Goal: Task Accomplishment & Management: Use online tool/utility

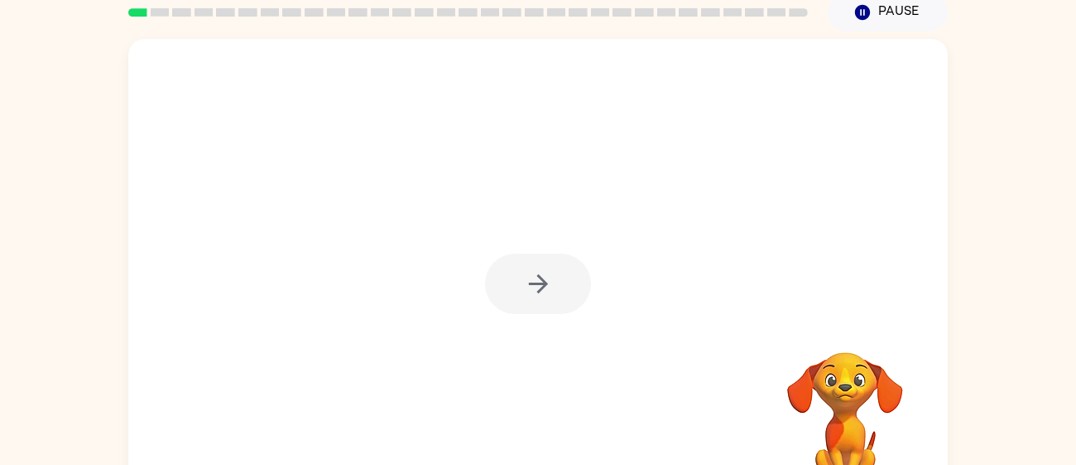
scroll to position [72, 0]
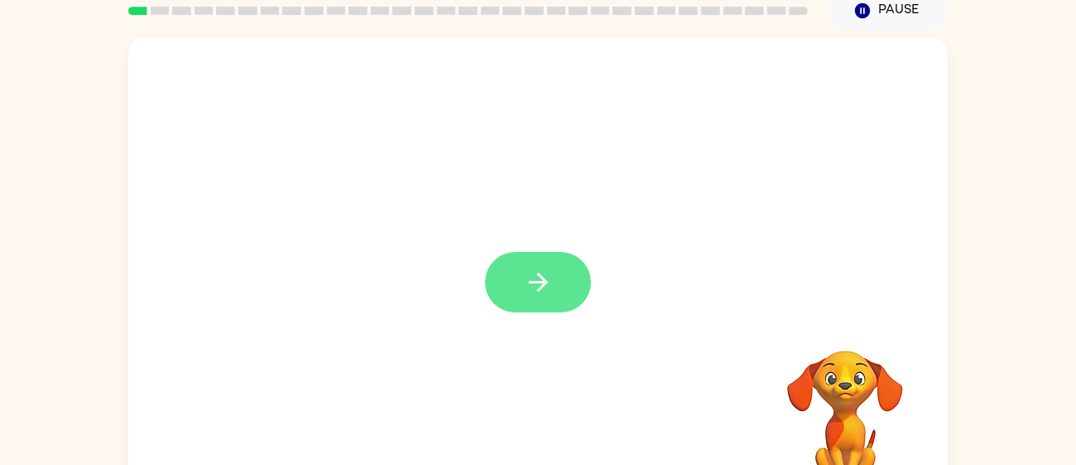
click at [563, 290] on button "button" at bounding box center [538, 282] width 106 height 60
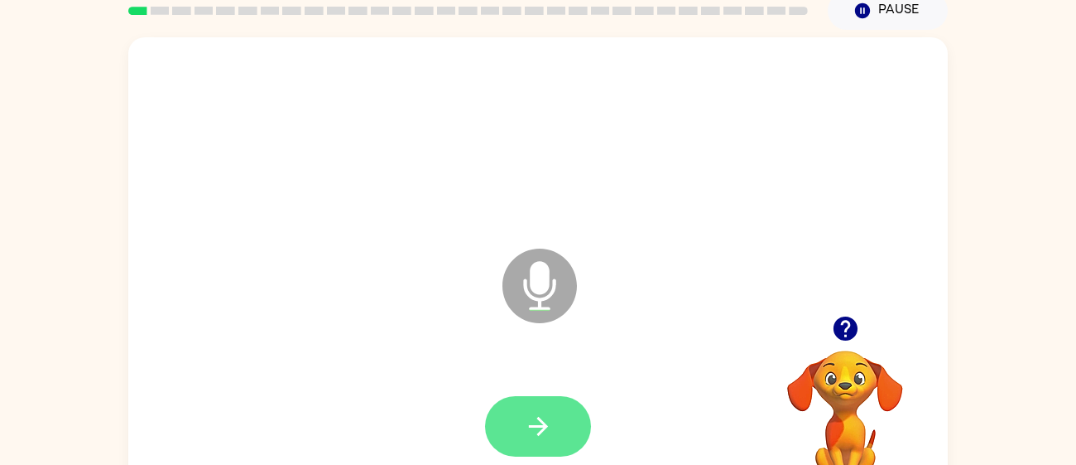
click at [544, 412] on icon "button" at bounding box center [538, 426] width 29 height 29
click at [562, 433] on button "button" at bounding box center [538, 426] width 106 height 60
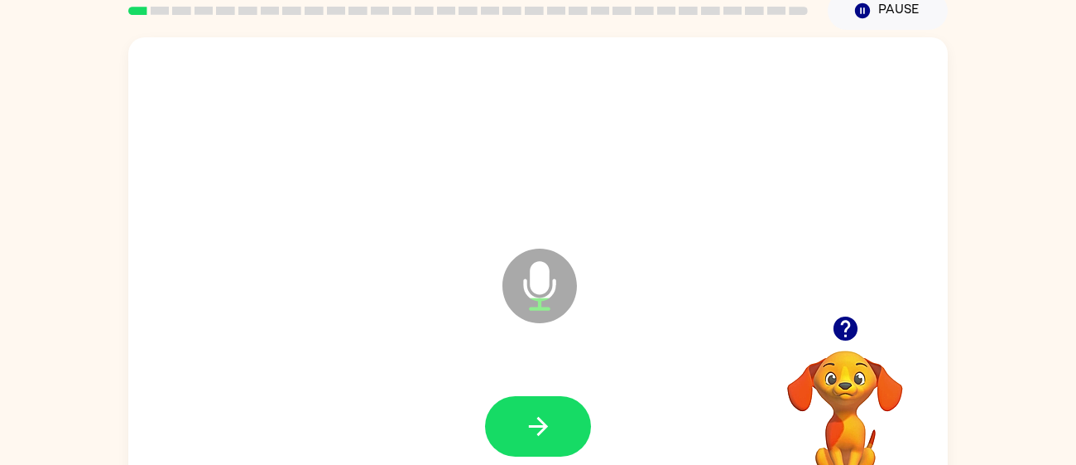
click at [562, 433] on button "button" at bounding box center [538, 426] width 106 height 60
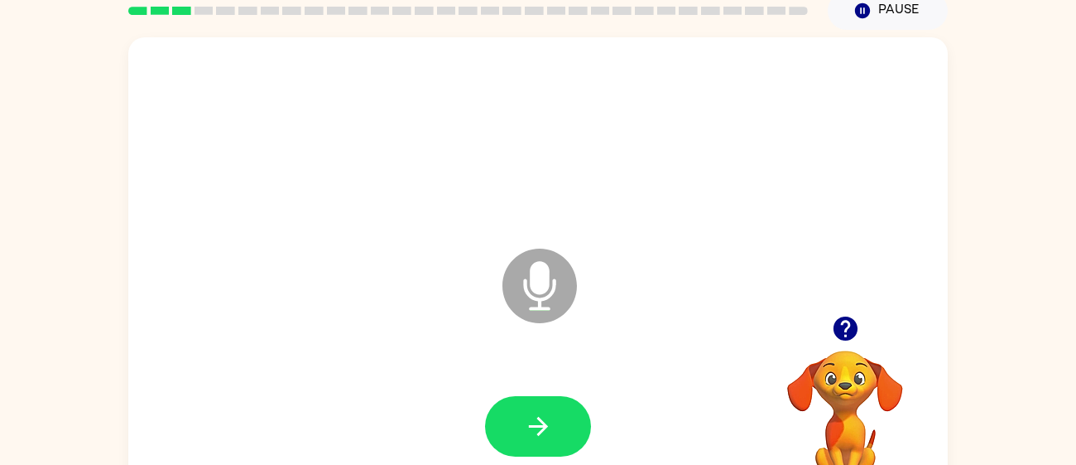
click at [562, 433] on button "button" at bounding box center [538, 426] width 106 height 60
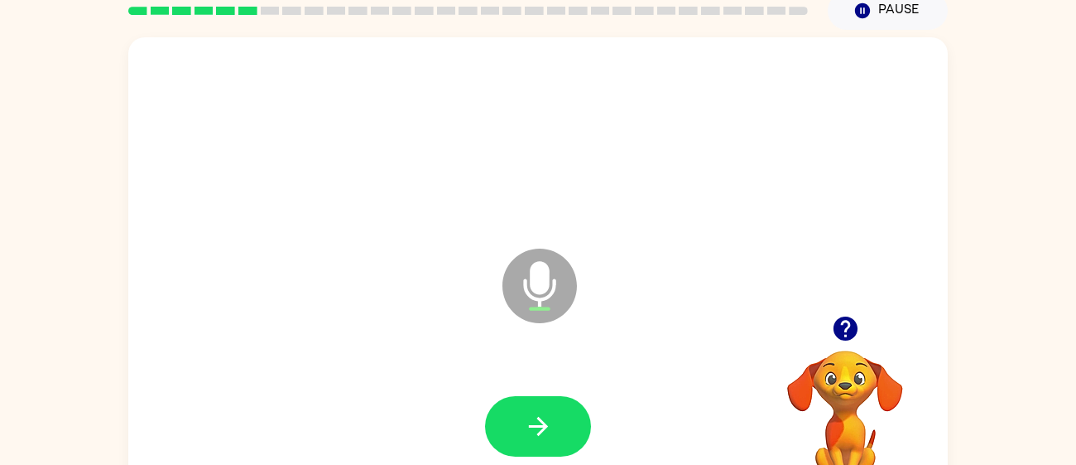
click at [562, 433] on button "button" at bounding box center [538, 426] width 106 height 60
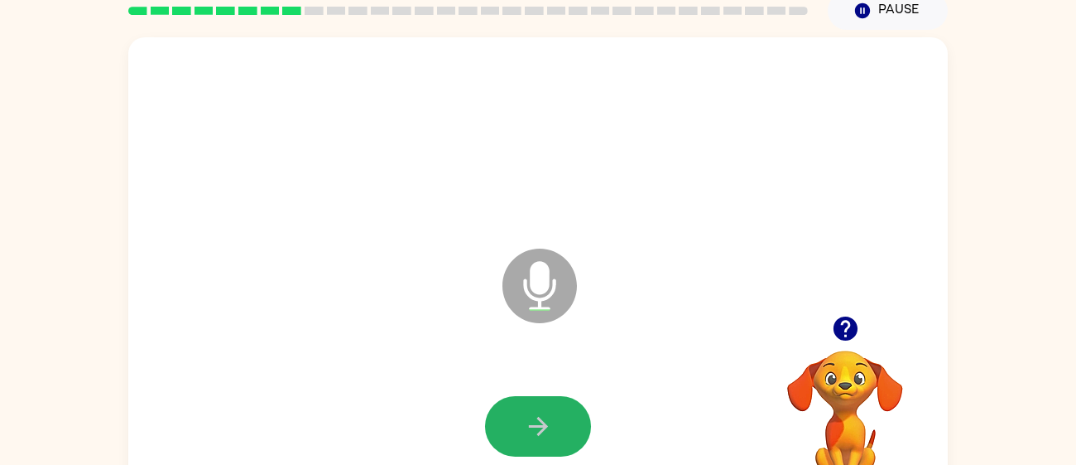
click at [562, 433] on button "button" at bounding box center [538, 426] width 106 height 60
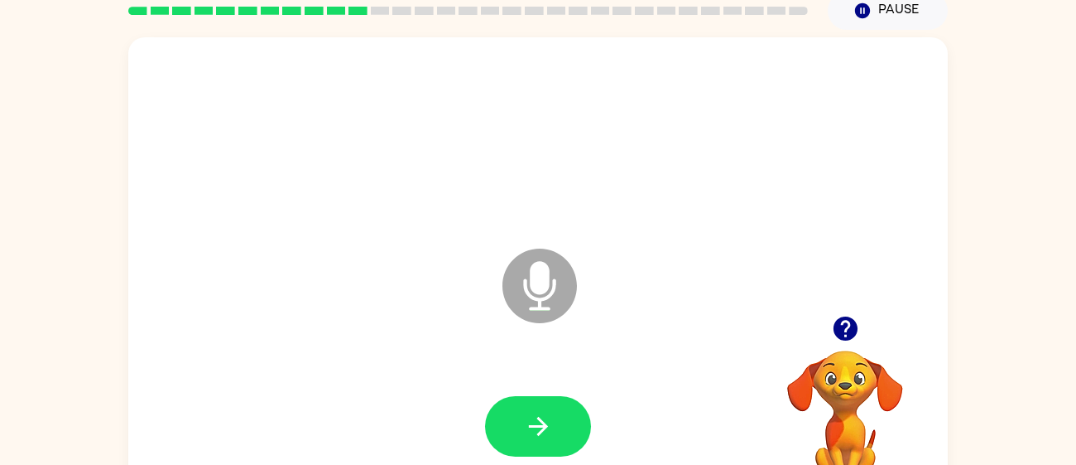
click at [846, 335] on icon "button" at bounding box center [845, 328] width 29 height 29
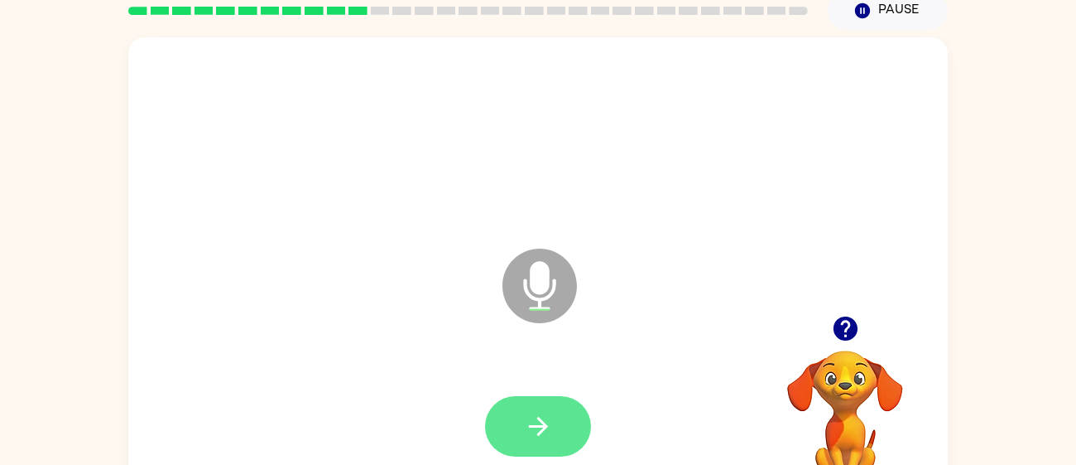
click at [508, 430] on button "button" at bounding box center [538, 426] width 106 height 60
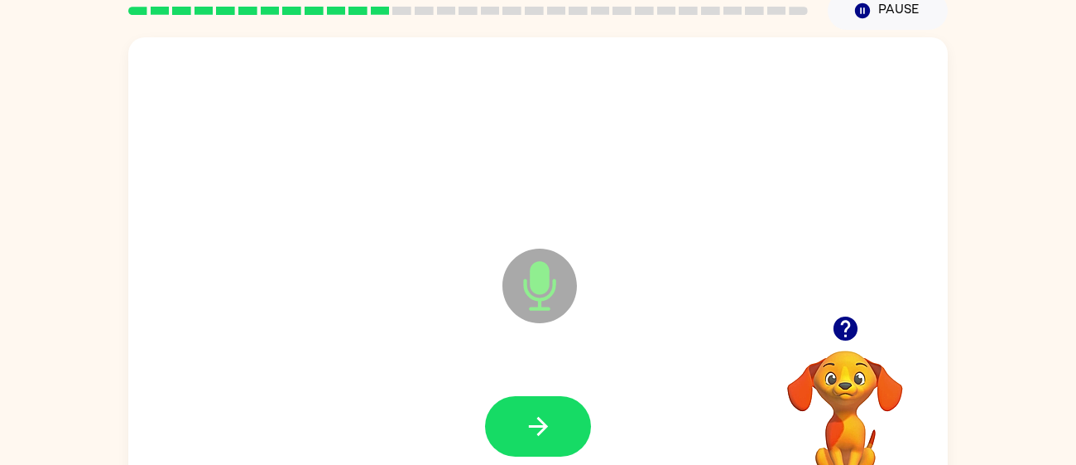
click at [508, 430] on button "button" at bounding box center [538, 426] width 106 height 60
click at [859, 15] on icon "button" at bounding box center [862, 10] width 15 height 15
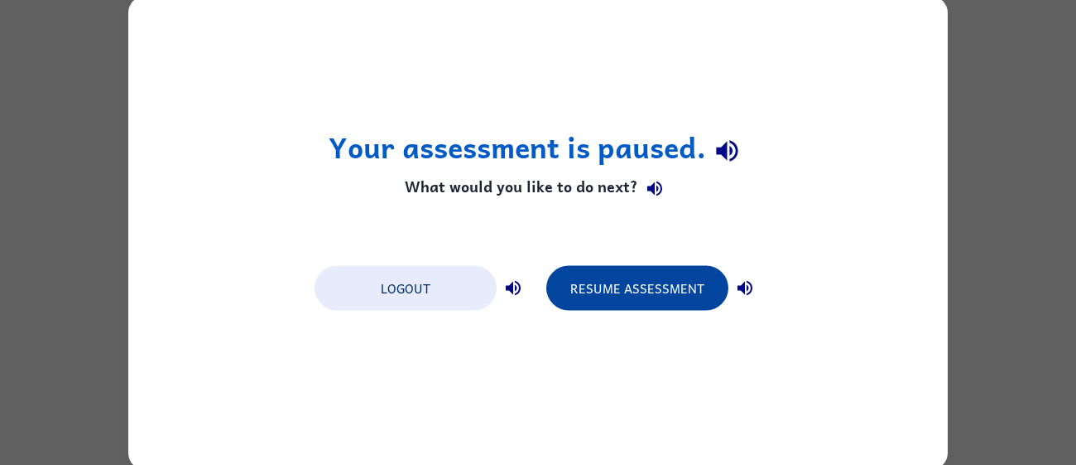
click at [658, 292] on button "Resume Assessment" at bounding box center [638, 287] width 182 height 45
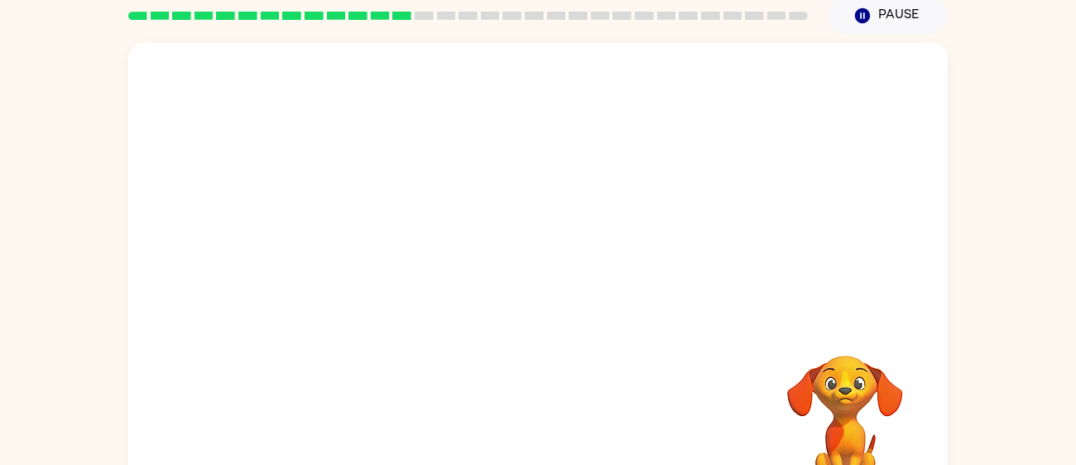
scroll to position [65, 0]
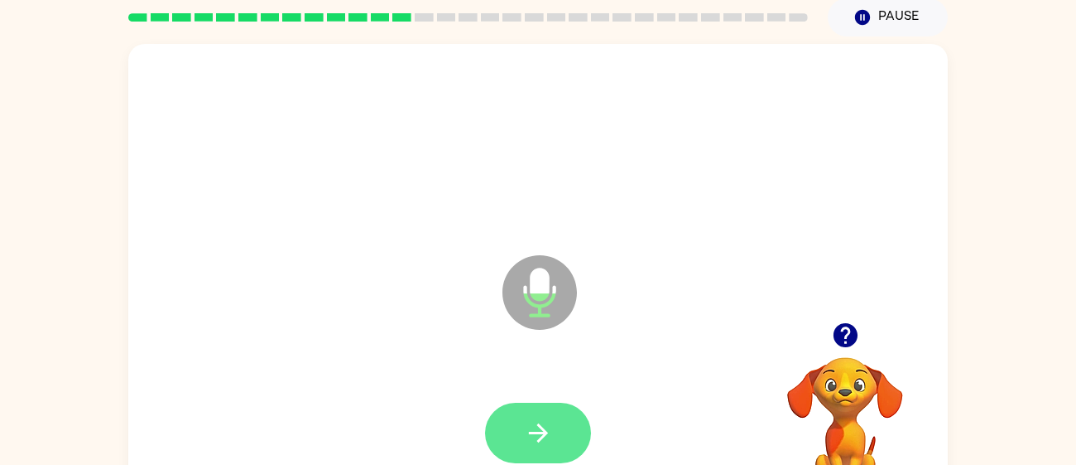
click at [526, 412] on button "button" at bounding box center [538, 432] width 106 height 60
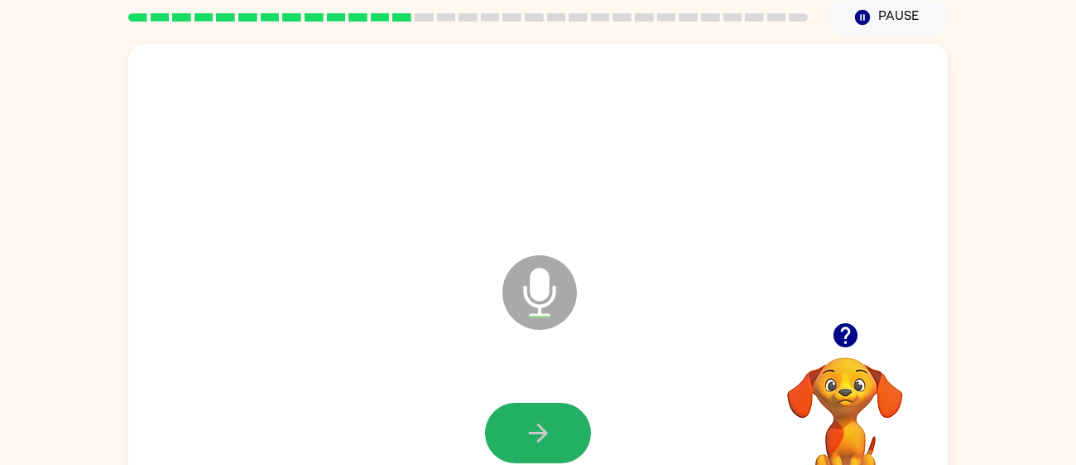
click at [526, 412] on button "button" at bounding box center [538, 432] width 106 height 60
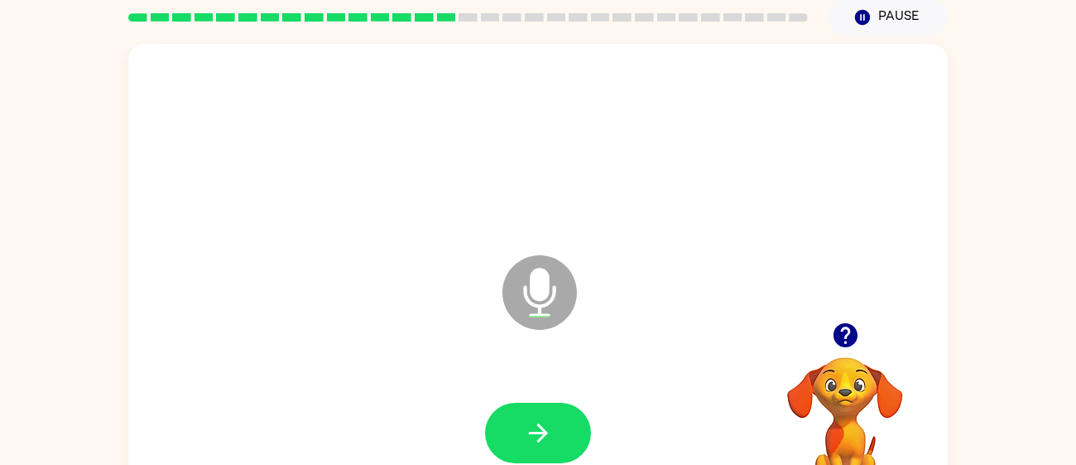
click at [526, 412] on button "button" at bounding box center [538, 432] width 106 height 60
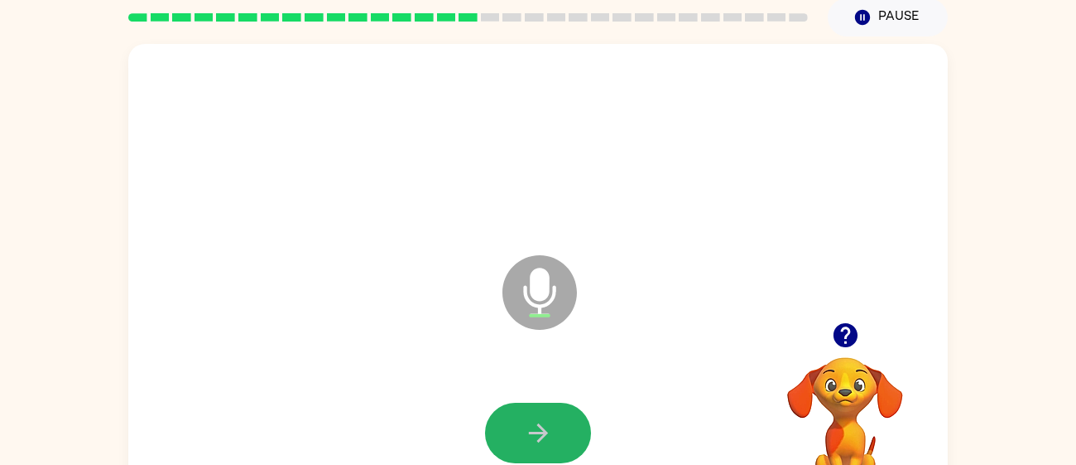
click at [526, 412] on button "button" at bounding box center [538, 432] width 106 height 60
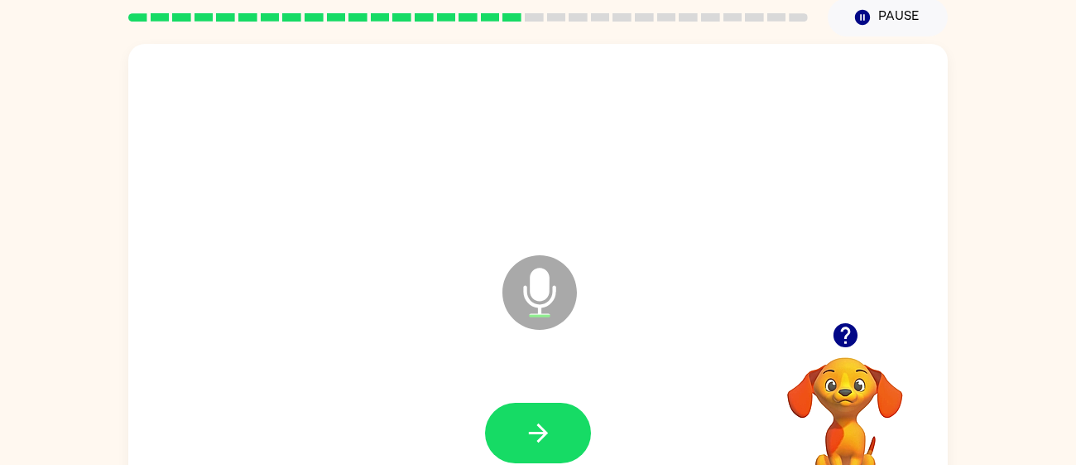
click at [847, 327] on icon "button" at bounding box center [845, 334] width 29 height 29
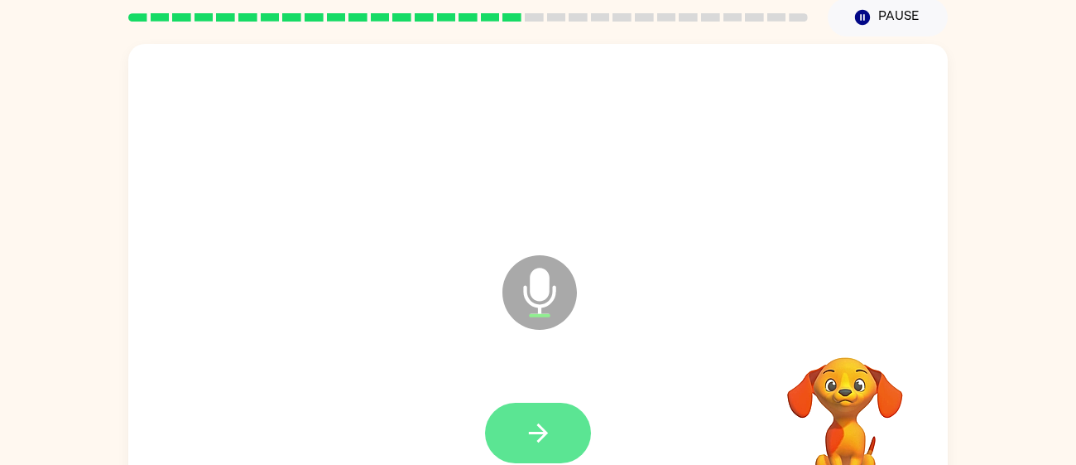
click at [531, 452] on button "button" at bounding box center [538, 432] width 106 height 60
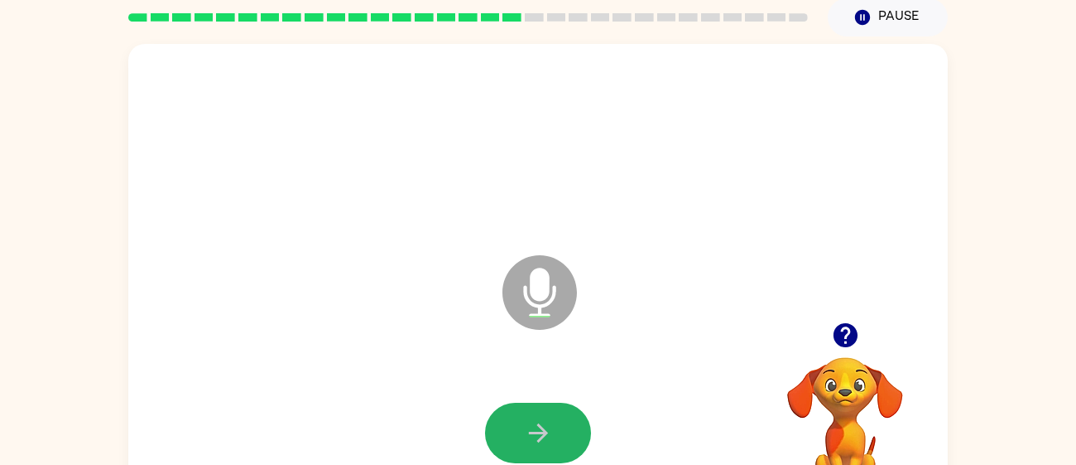
click at [531, 452] on button "button" at bounding box center [538, 432] width 106 height 60
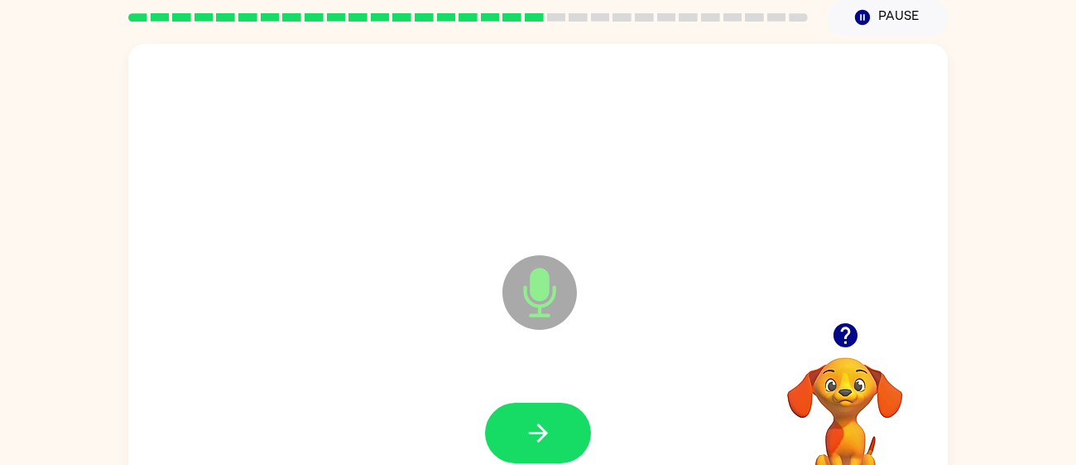
click at [845, 340] on icon "button" at bounding box center [845, 335] width 24 height 24
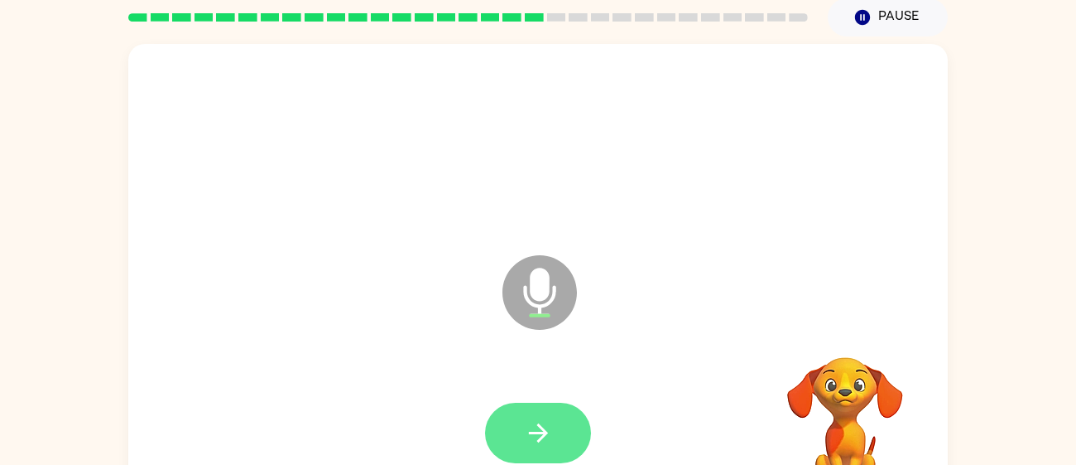
click at [508, 441] on button "button" at bounding box center [538, 432] width 106 height 60
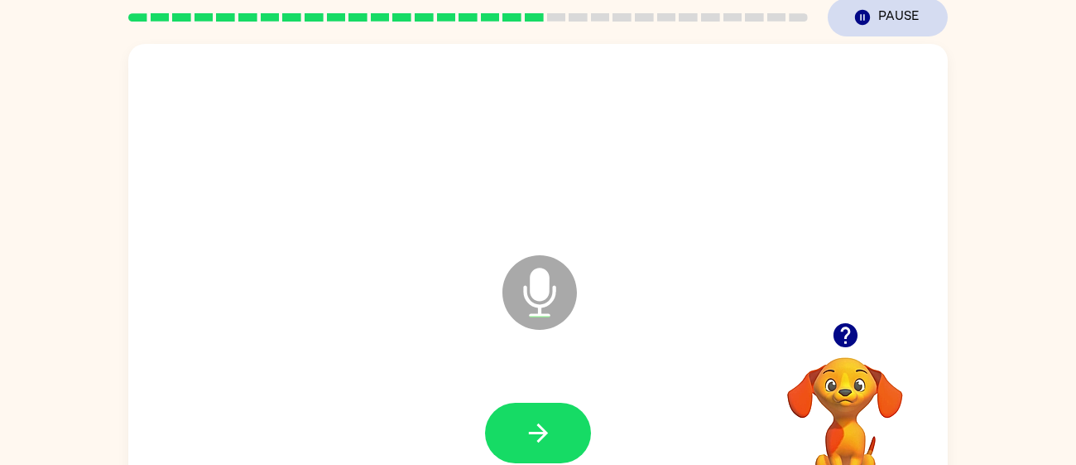
click at [863, 12] on icon "button" at bounding box center [862, 17] width 15 height 15
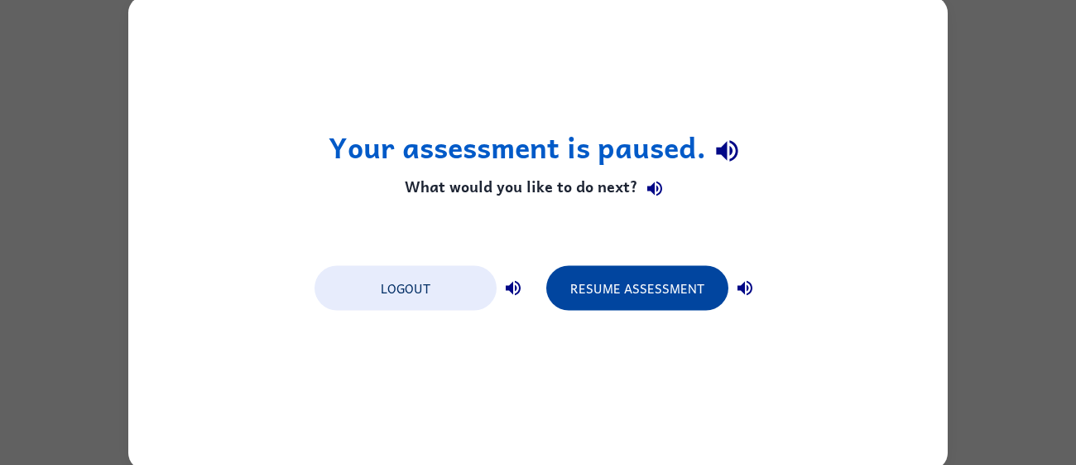
click at [582, 275] on button "Resume Assessment" at bounding box center [638, 287] width 182 height 45
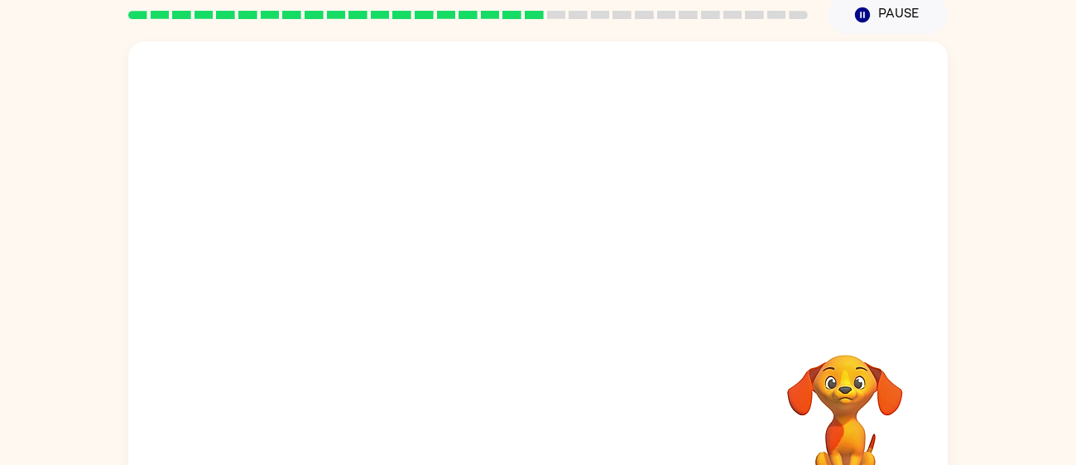
scroll to position [71, 0]
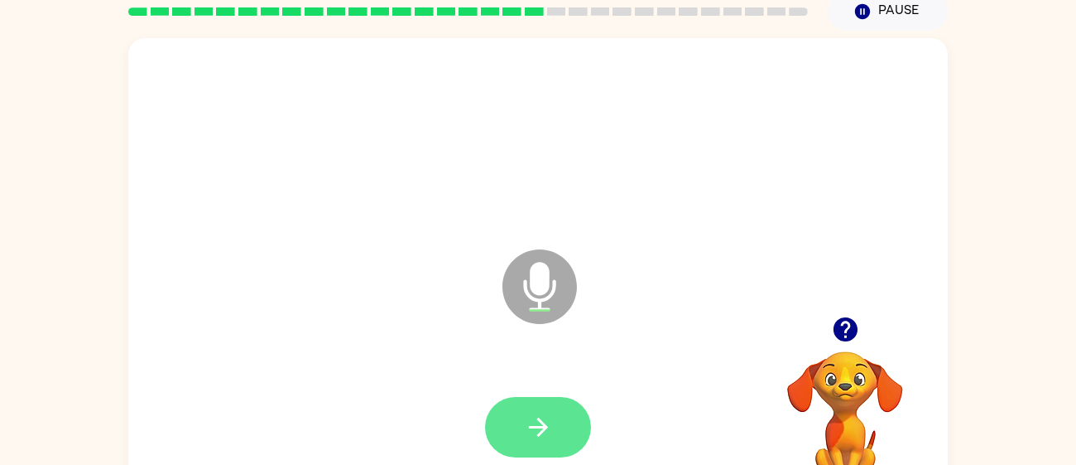
click at [524, 405] on button "button" at bounding box center [538, 427] width 106 height 60
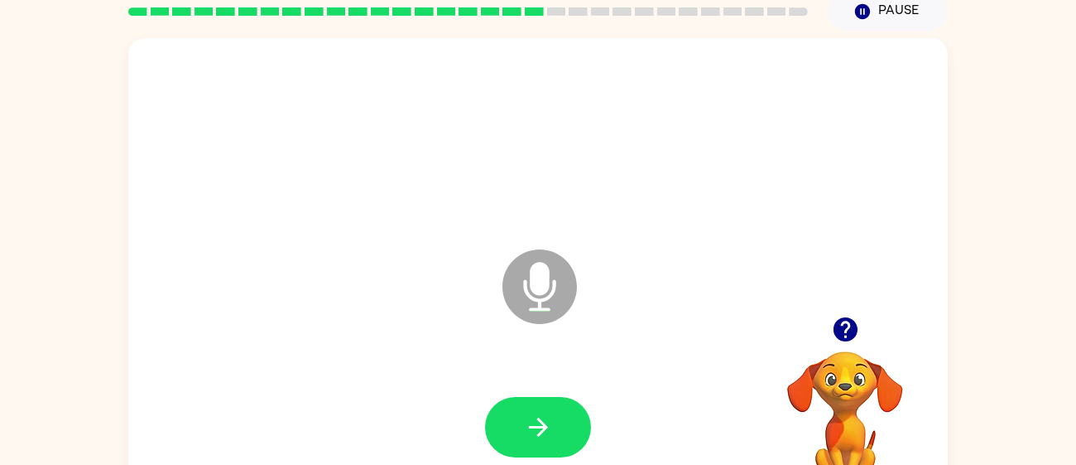
click at [524, 405] on button "button" at bounding box center [538, 427] width 106 height 60
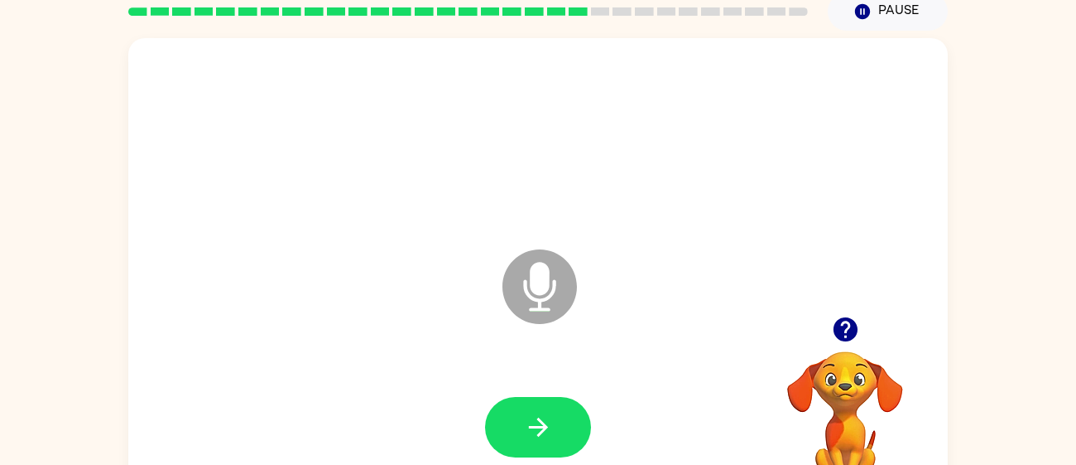
click at [524, 405] on button "button" at bounding box center [538, 427] width 106 height 60
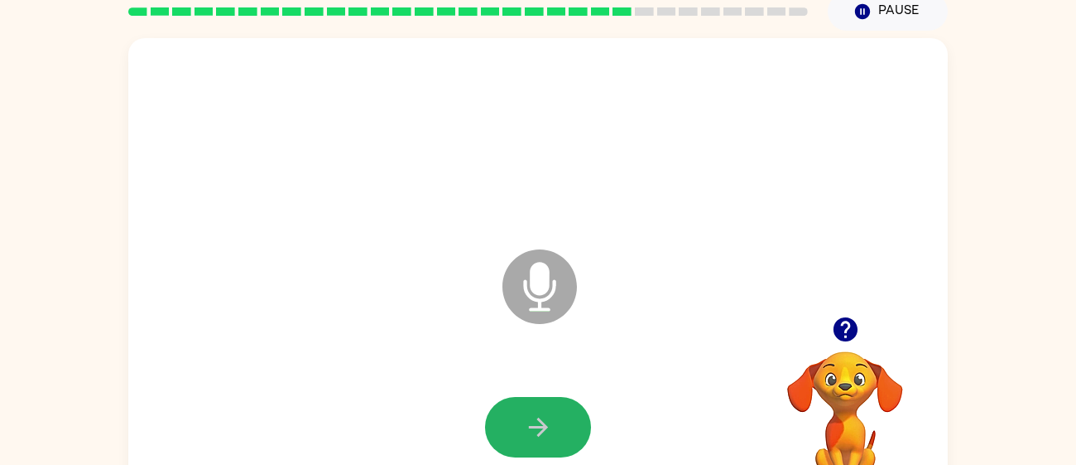
click at [524, 405] on button "button" at bounding box center [538, 427] width 106 height 60
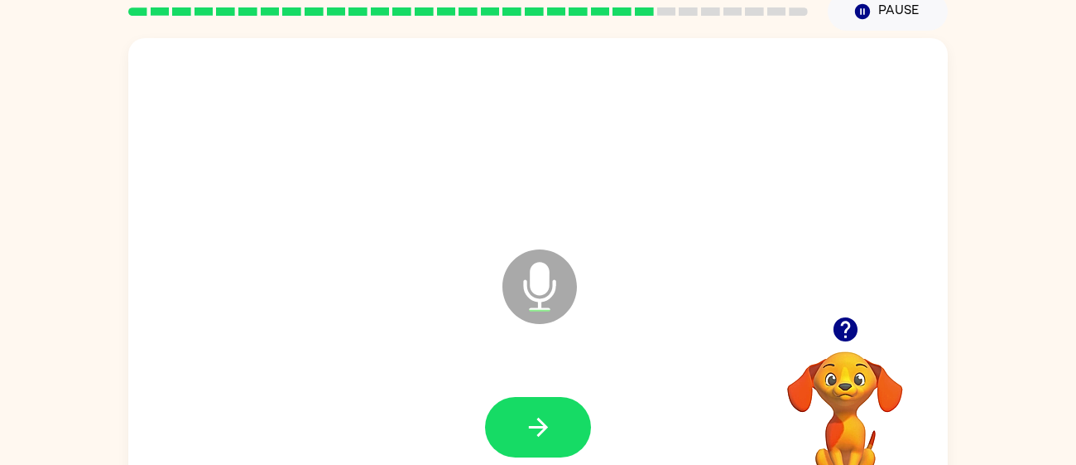
click at [524, 405] on button "button" at bounding box center [538, 427] width 106 height 60
click at [859, 19] on icon "Pause" at bounding box center [863, 11] width 18 height 18
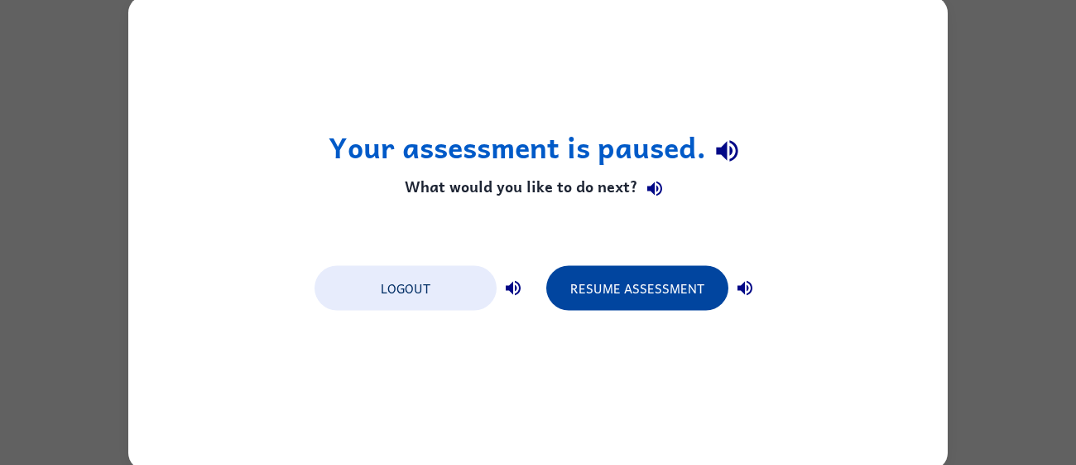
click at [617, 279] on button "Resume Assessment" at bounding box center [638, 287] width 182 height 45
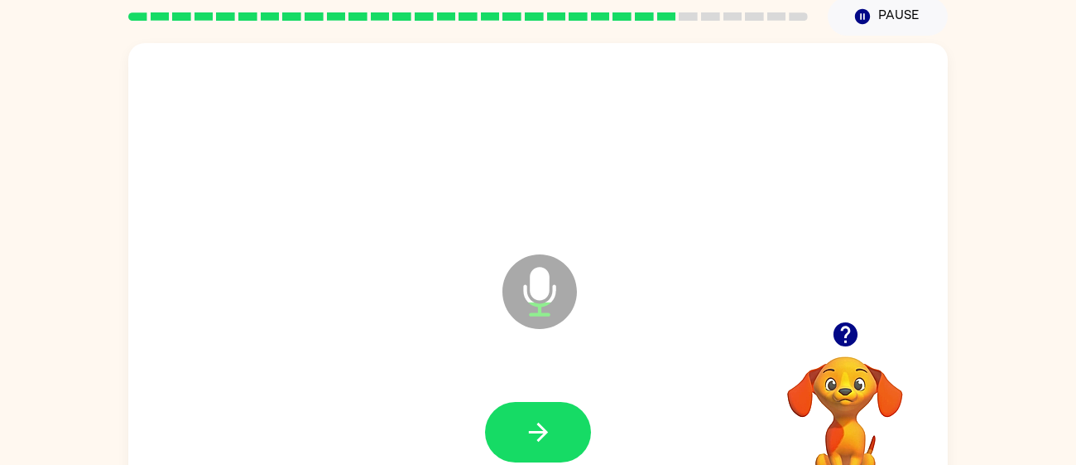
scroll to position [118, 0]
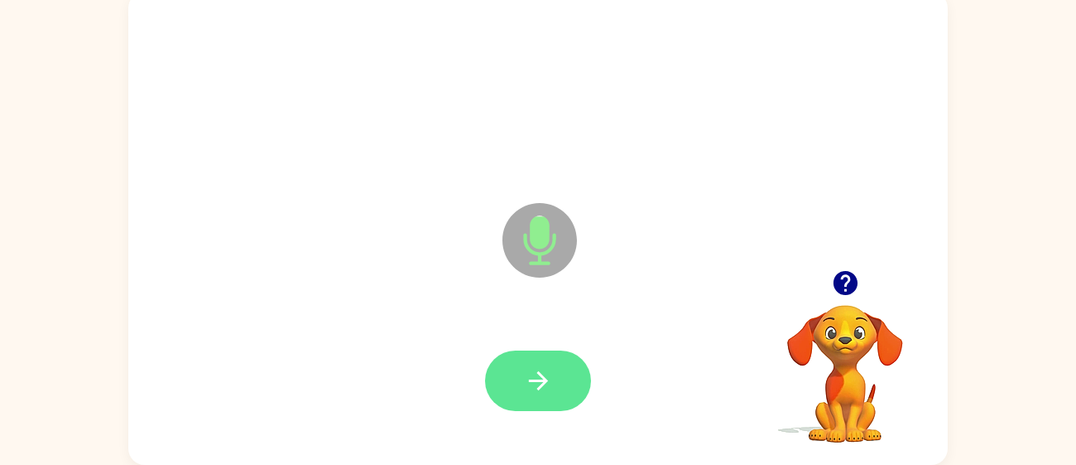
click at [516, 385] on button "button" at bounding box center [538, 380] width 106 height 60
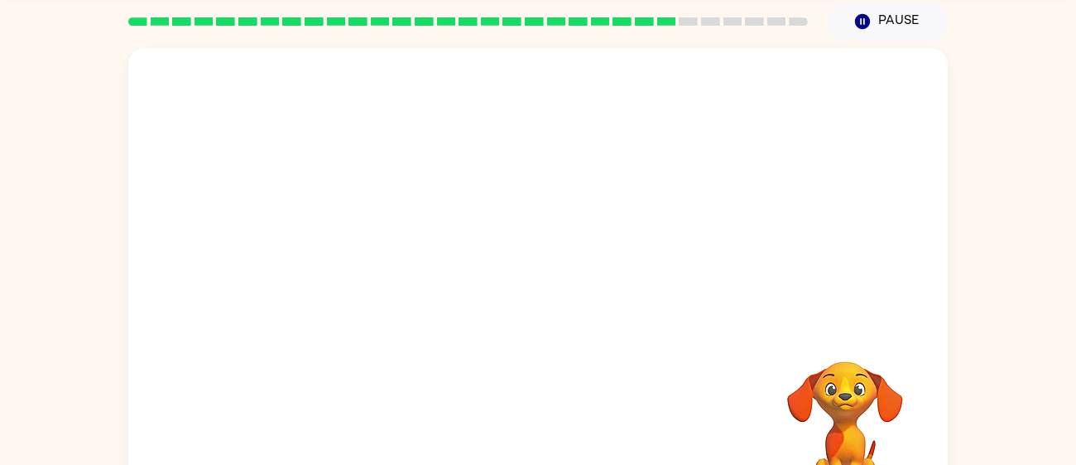
scroll to position [64, 0]
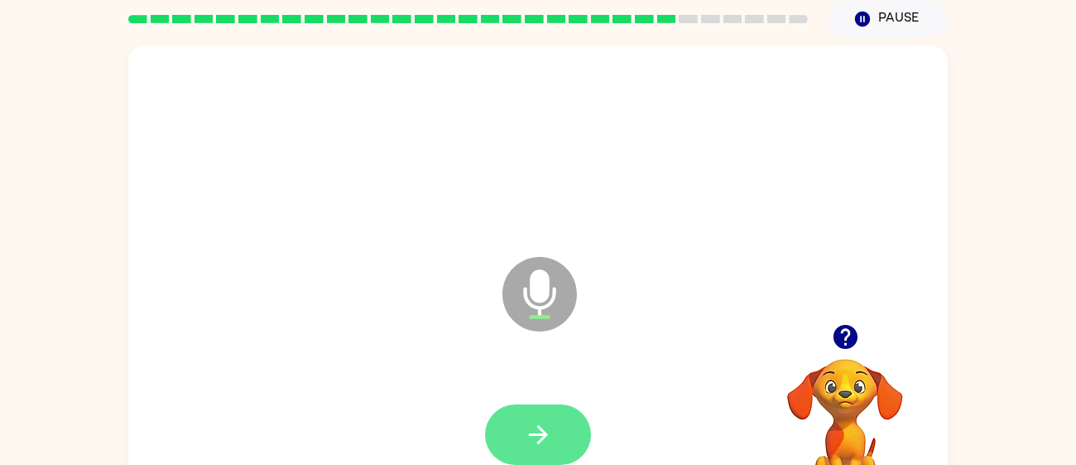
click at [548, 425] on icon "button" at bounding box center [538, 434] width 29 height 29
click at [850, 340] on icon "button" at bounding box center [845, 337] width 24 height 24
click at [554, 424] on button "button" at bounding box center [538, 434] width 106 height 60
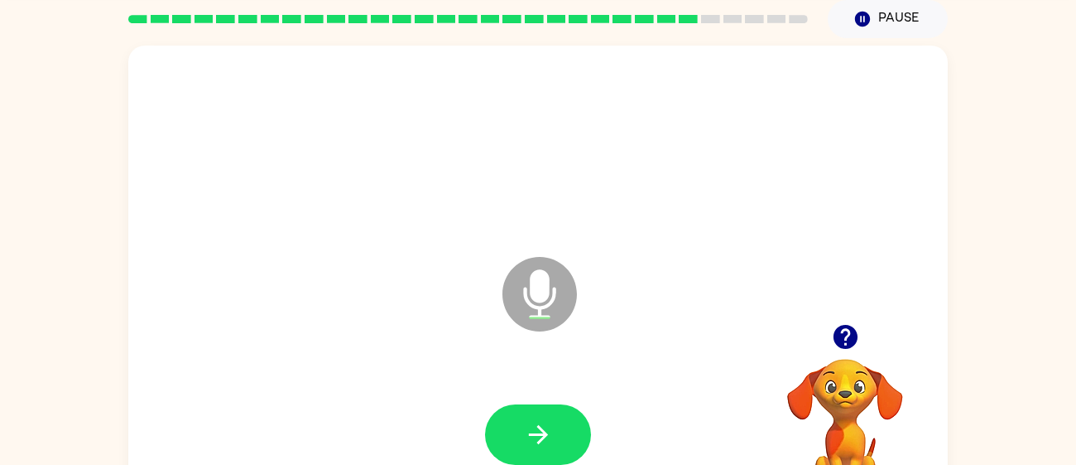
click at [554, 424] on button "button" at bounding box center [538, 434] width 106 height 60
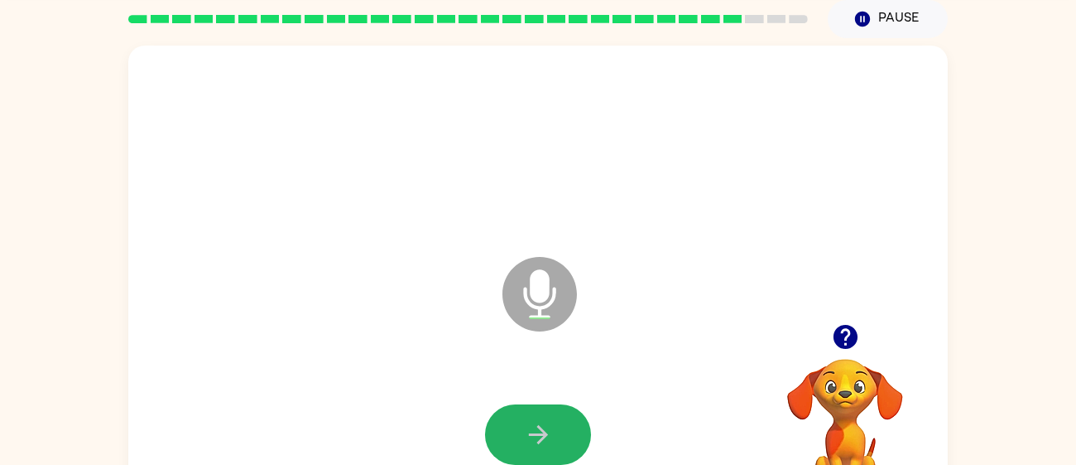
click at [554, 424] on button "button" at bounding box center [538, 434] width 106 height 60
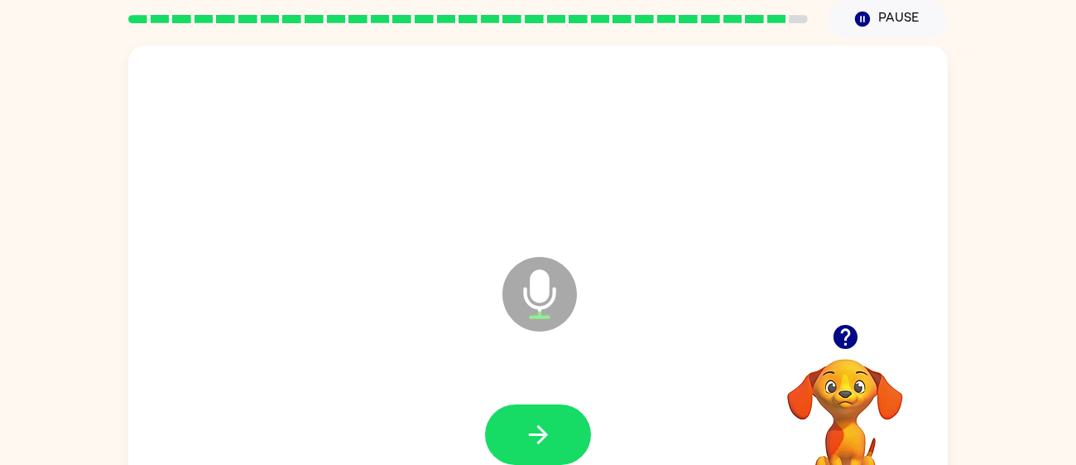
click at [554, 424] on button "button" at bounding box center [538, 434] width 106 height 60
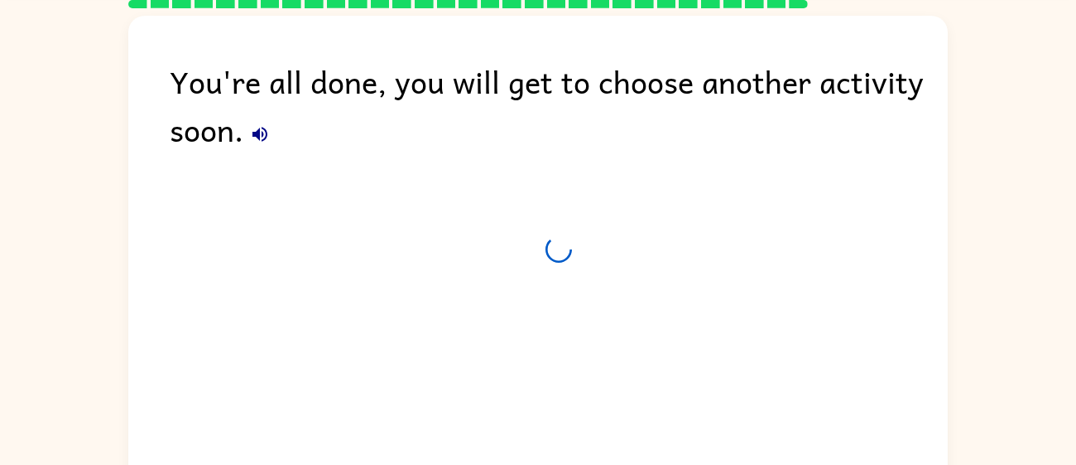
scroll to position [49, 0]
